Goal: Check status: Check status

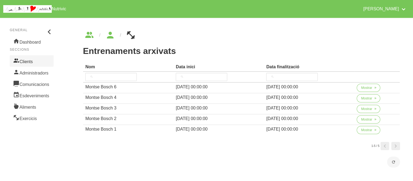
click at [31, 61] on link "Clients" at bounding box center [32, 60] width 44 height 11
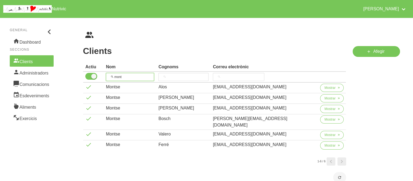
click at [126, 77] on input "mont" at bounding box center [130, 77] width 48 height 8
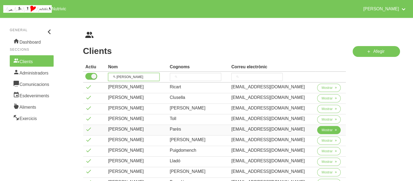
type input "[PERSON_NAME]"
click at [325, 127] on span "Mostrar" at bounding box center [326, 129] width 11 height 5
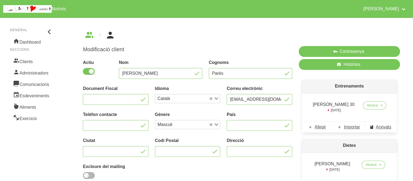
click at [353, 118] on div "[PERSON_NAME] 30 [DATE] Mostrar" at bounding box center [349, 107] width 95 height 29
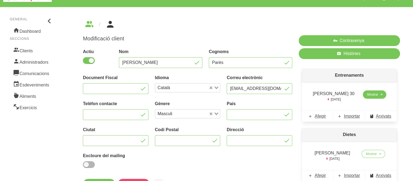
click at [371, 94] on span "Mostrar" at bounding box center [372, 94] width 11 height 5
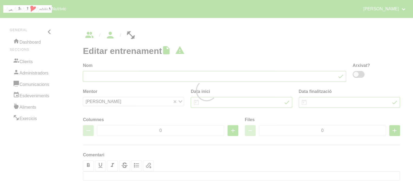
type input "[PERSON_NAME] 30"
type input "[DATE]"
type input "3"
type input "8"
